Goal: Navigation & Orientation: Find specific page/section

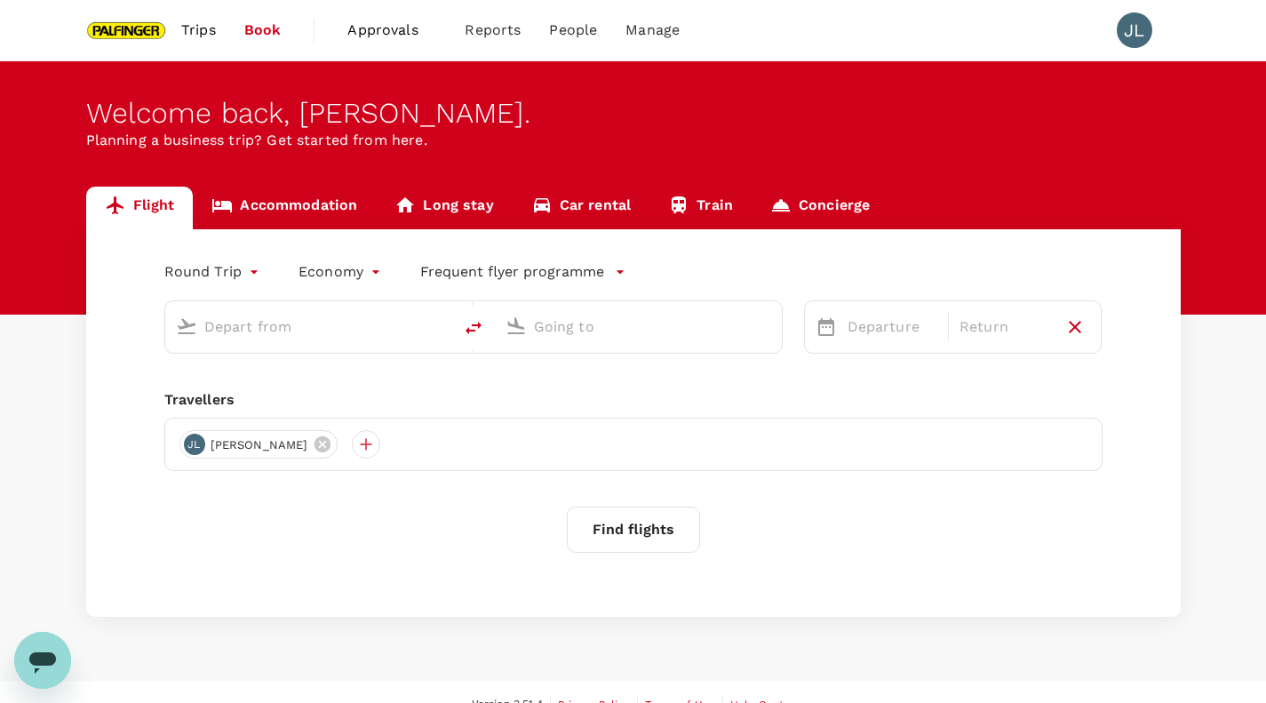
click at [326, 325] on input "text" at bounding box center [309, 327] width 210 height 28
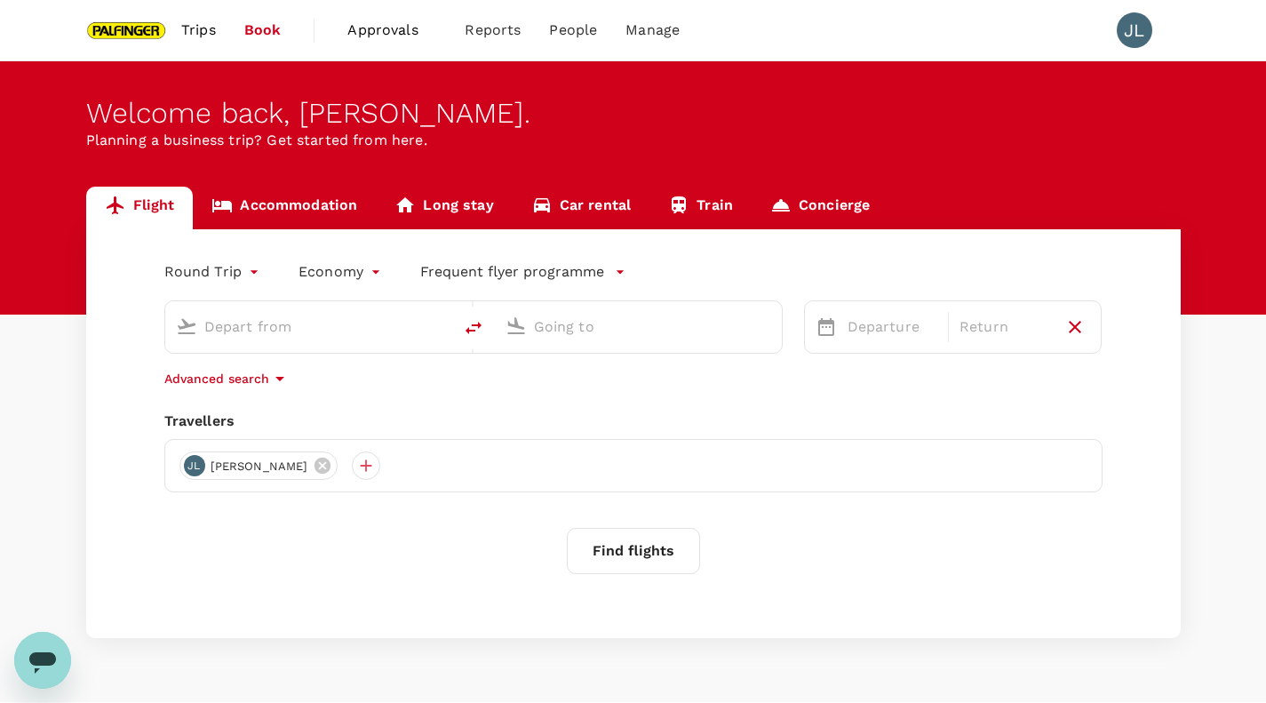
type input "[GEOGRAPHIC_DATA], [GEOGRAPHIC_DATA] (any)"
type input "Tan Son Nhat Intl (SGN)"
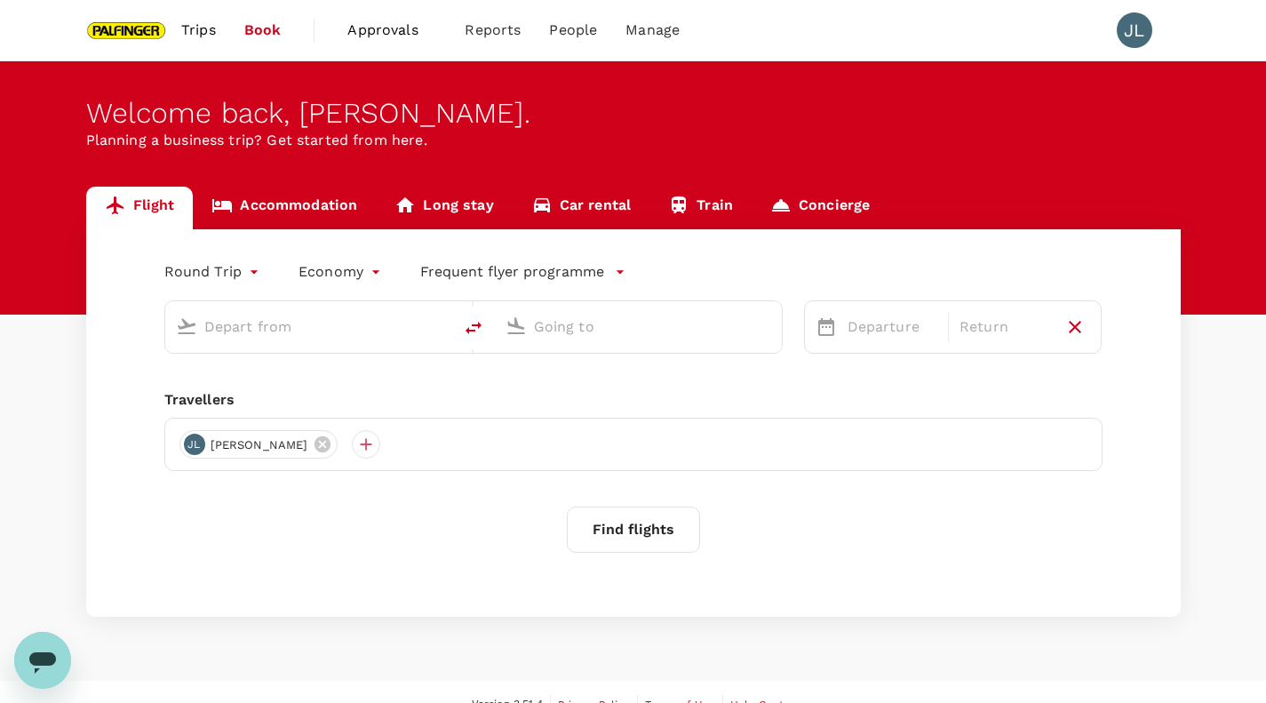
type input "[GEOGRAPHIC_DATA], [GEOGRAPHIC_DATA] (any)"
type input "Tan Son Nhat Intl (SGN)"
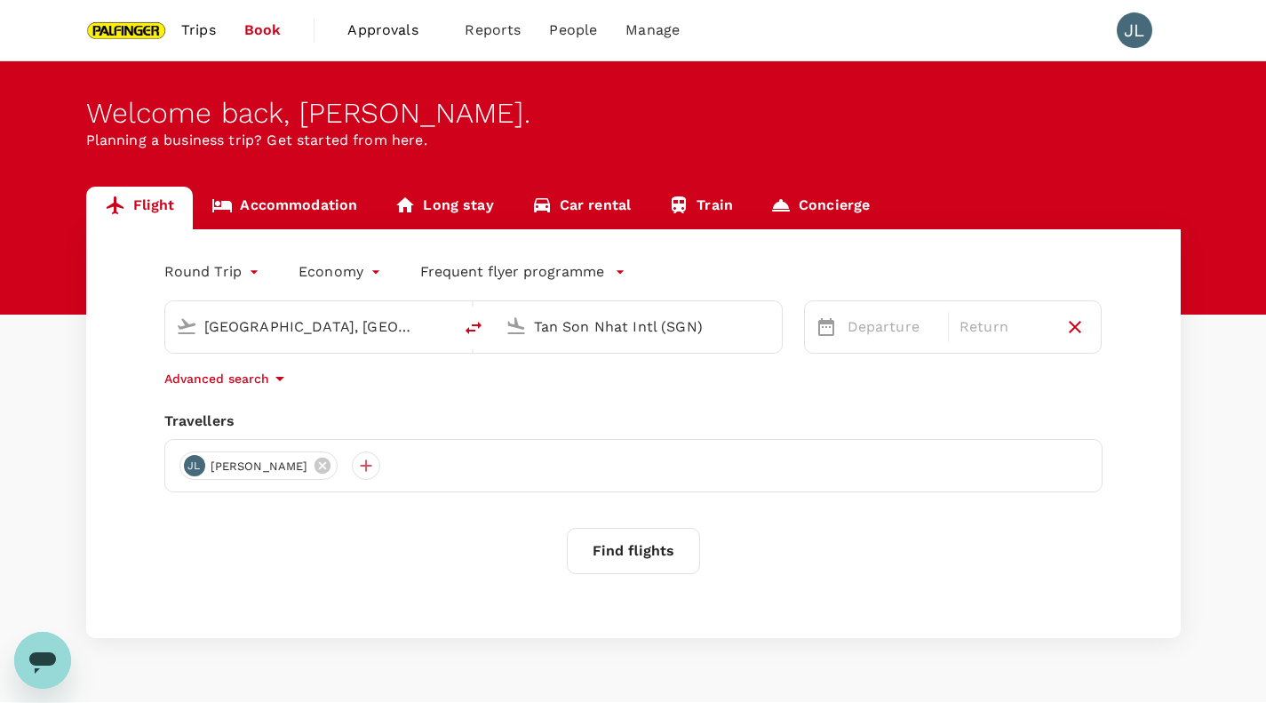
click at [186, 28] on span "Trips" at bounding box center [198, 30] width 35 height 21
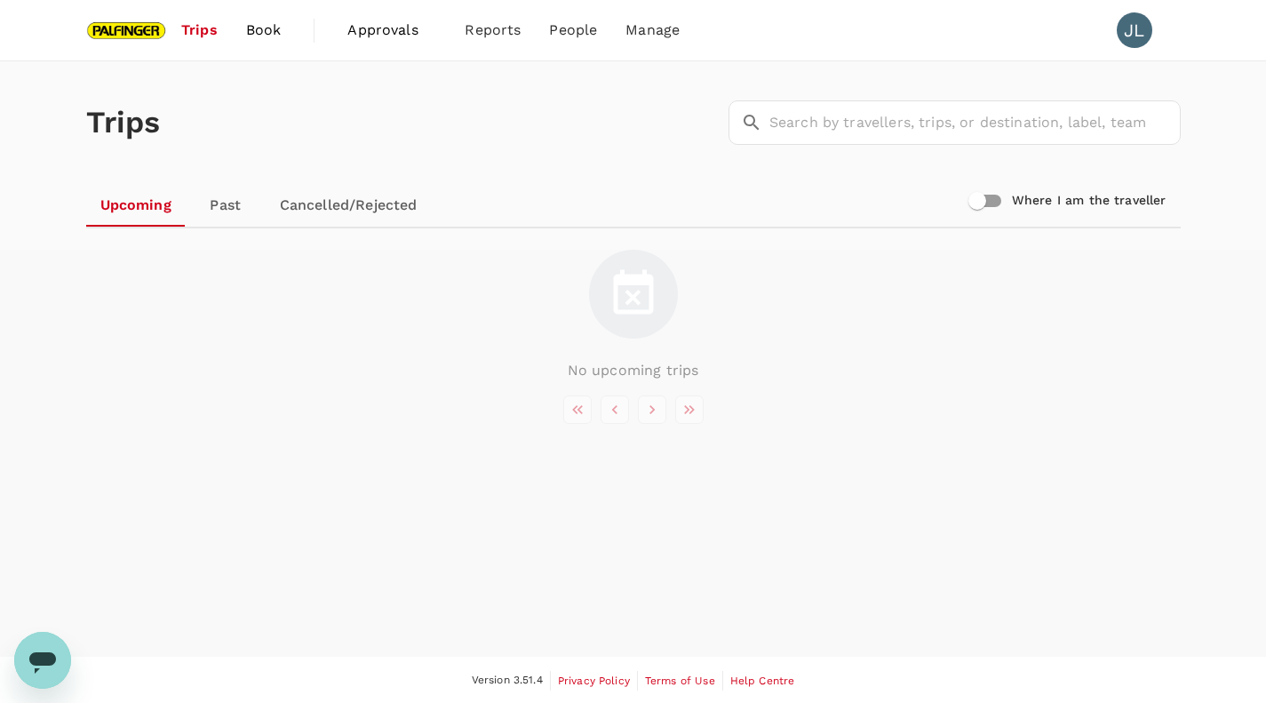
click at [236, 217] on link "Past" at bounding box center [226, 205] width 80 height 43
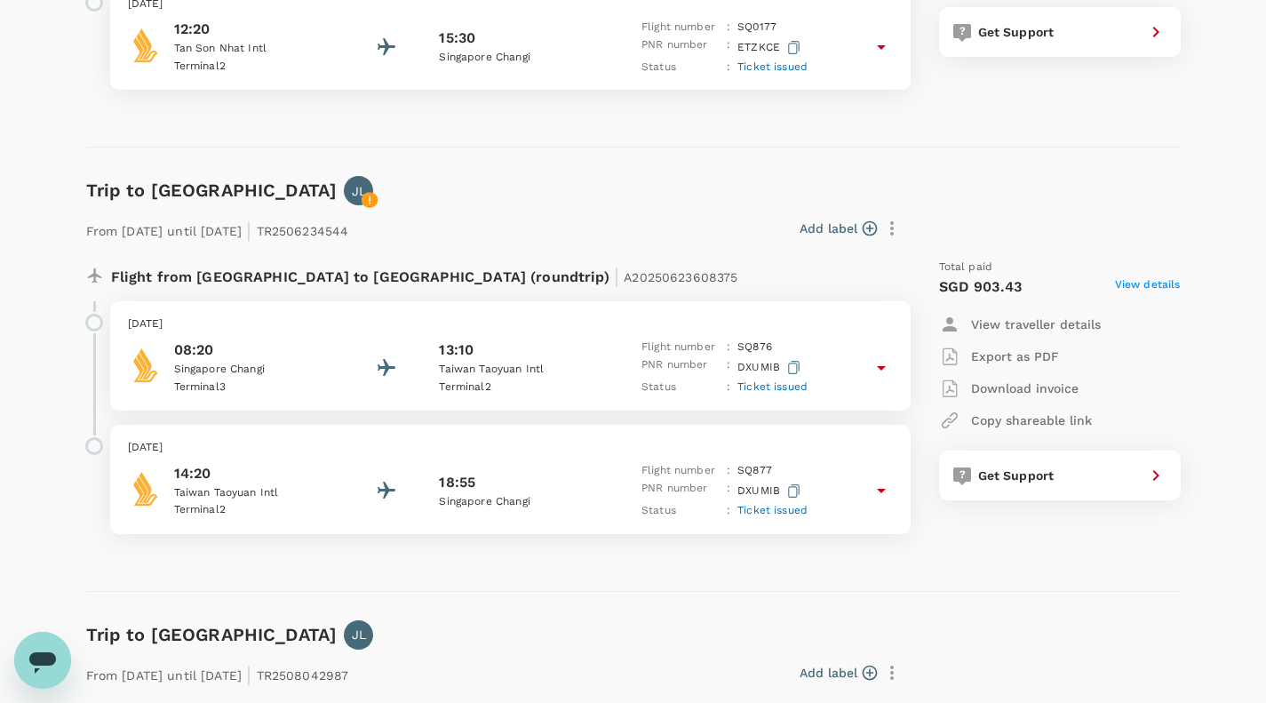
scroll to position [533, 0]
